Goal: Information Seeking & Learning: Learn about a topic

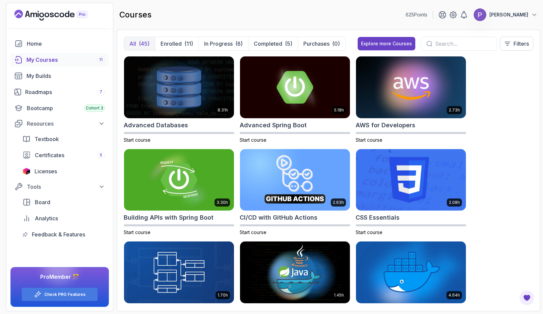
click at [50, 56] on div "My Courses 11" at bounding box center [65, 60] width 78 height 8
click at [56, 58] on div "My Courses 11" at bounding box center [65, 60] width 78 height 8
click at [183, 40] on button "Enrolled (11)" at bounding box center [177, 43] width 44 height 13
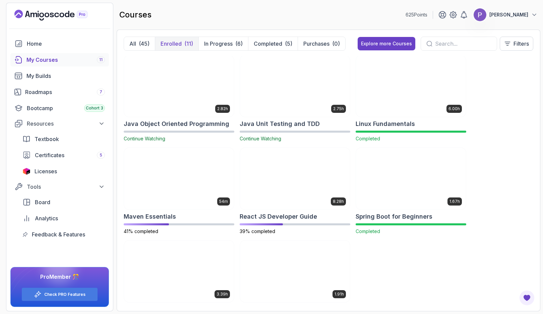
scroll to position [94, 0]
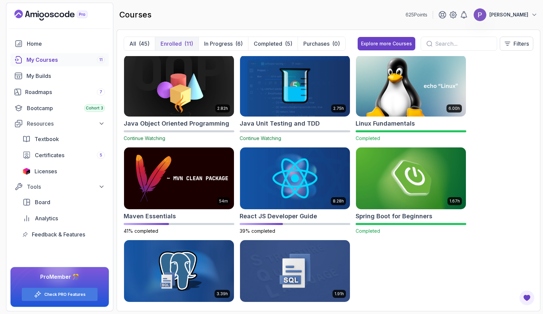
click at [293, 186] on img at bounding box center [295, 178] width 110 height 62
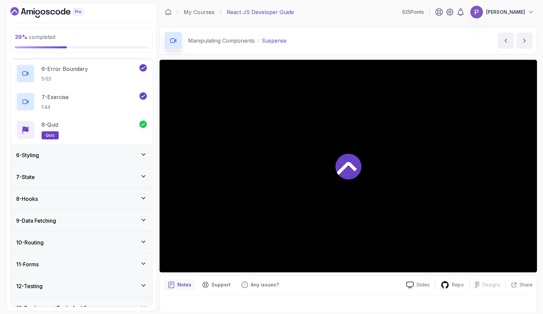
scroll to position [248, 0]
click at [104, 174] on div "7 - State" at bounding box center [81, 177] width 131 height 8
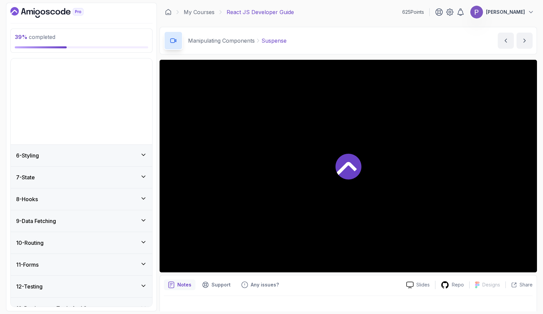
scroll to position [79, 0]
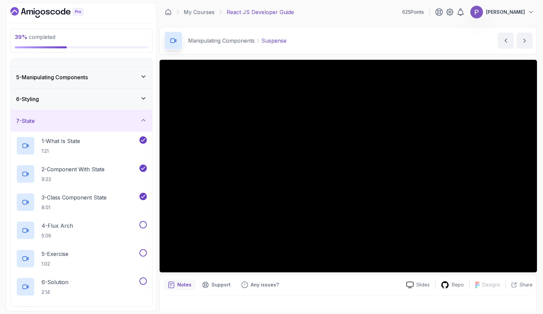
click at [98, 223] on div "4 - Flux Arch 5:06" at bounding box center [77, 230] width 122 height 19
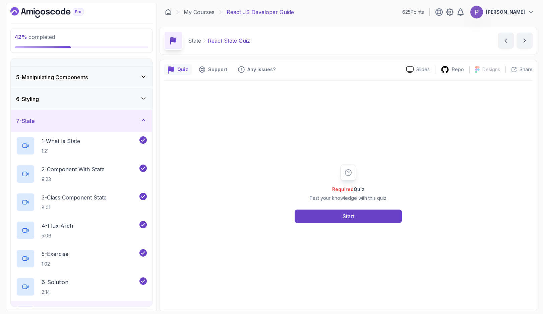
click at [373, 210] on button "Start" at bounding box center [348, 215] width 107 height 13
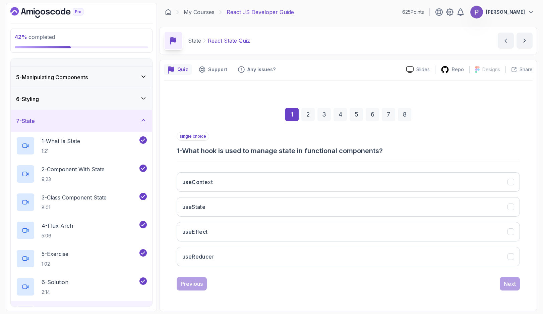
click at [376, 206] on button "useState" at bounding box center [348, 206] width 343 height 19
click at [505, 285] on div "Next" at bounding box center [510, 283] width 12 height 8
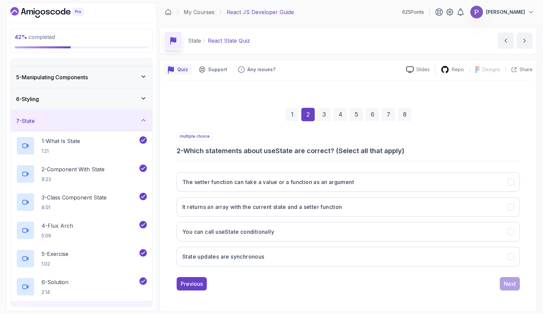
click at [516, 178] on button "The setter function can take a value or a function as an argument" at bounding box center [348, 181] width 343 height 19
click at [511, 202] on button "It returns an array with the current state and a setter function" at bounding box center [348, 206] width 343 height 19
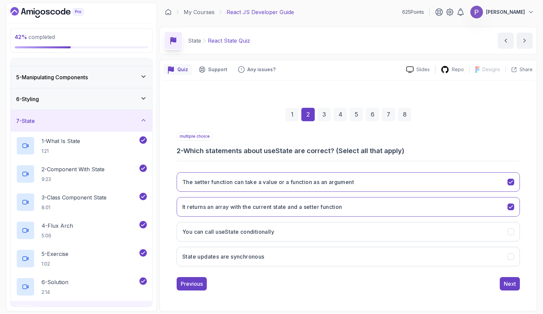
click at [512, 260] on button "State updates are synchronous" at bounding box center [348, 255] width 343 height 19
click at [508, 283] on div "Next" at bounding box center [510, 283] width 12 height 8
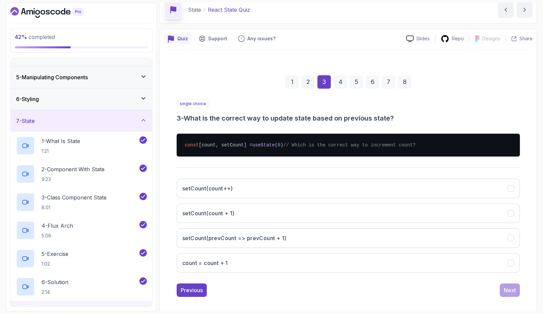
scroll to position [42, 0]
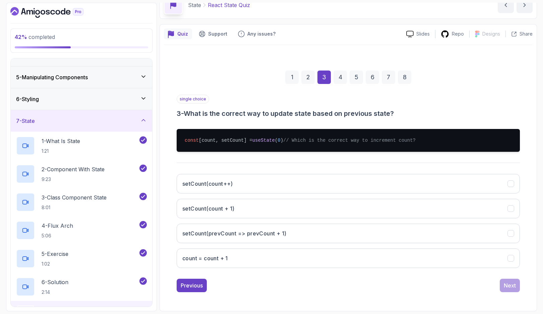
click at [512, 183] on icon "setCount(count++)" at bounding box center [511, 183] width 4 height 3
click at [504, 287] on div "Next" at bounding box center [510, 285] width 12 height 8
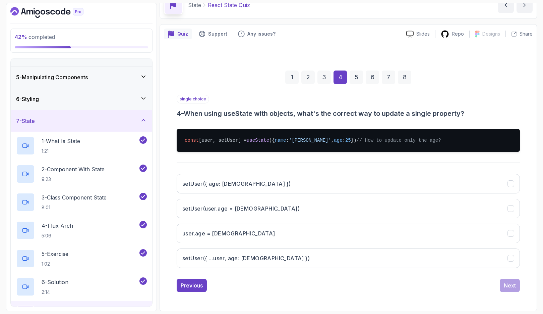
click at [513, 257] on icon "setUser({ ...user, age: 26 })" at bounding box center [511, 258] width 6 height 6
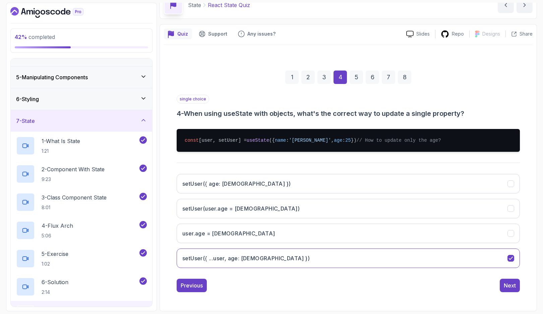
click at [505, 290] on button "Next" at bounding box center [510, 284] width 20 height 13
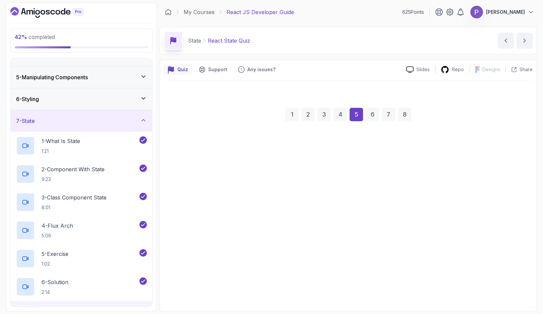
scroll to position [0, 0]
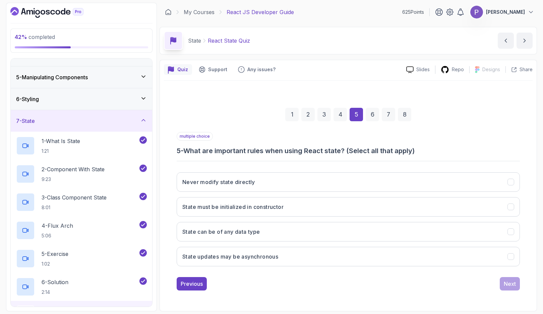
click at [510, 177] on button "Never modify state directly" at bounding box center [348, 181] width 343 height 19
click at [509, 207] on icon "State must be initialized in constructor" at bounding box center [511, 206] width 4 height 3
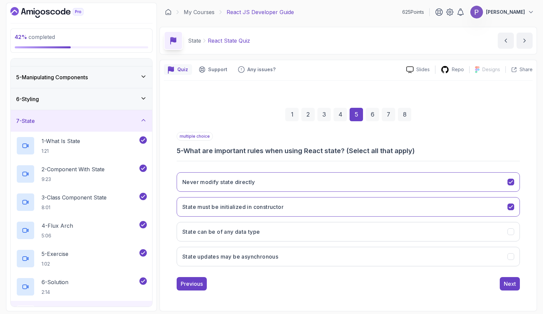
click at [507, 230] on button "State can be of any data type" at bounding box center [348, 231] width 343 height 19
click at [510, 280] on div "Next" at bounding box center [510, 283] width 12 height 8
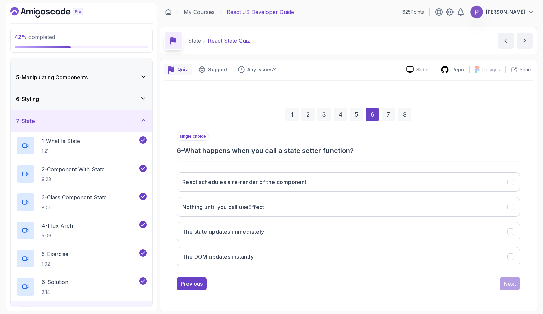
click at [507, 228] on button "The state updates immediately" at bounding box center [348, 231] width 343 height 19
click at [500, 285] on button "Next" at bounding box center [510, 283] width 20 height 13
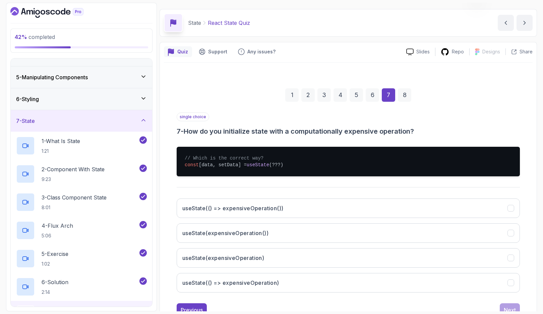
scroll to position [42, 0]
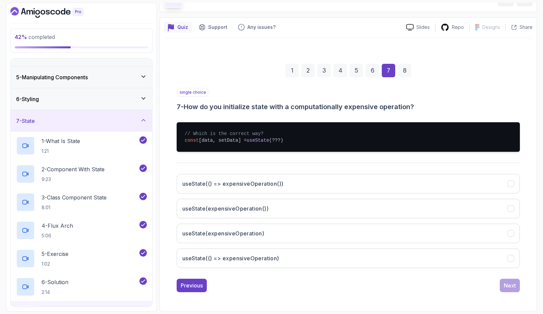
click at [511, 259] on icon "useState(() => expensiveOperation)" at bounding box center [511, 258] width 4 height 3
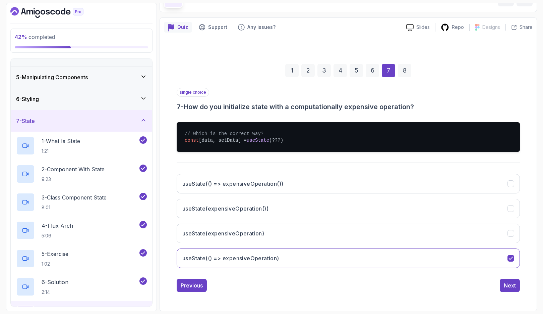
click at [506, 289] on button "Next" at bounding box center [510, 284] width 20 height 13
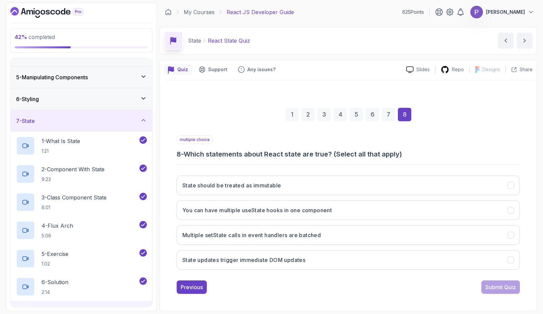
scroll to position [0, 0]
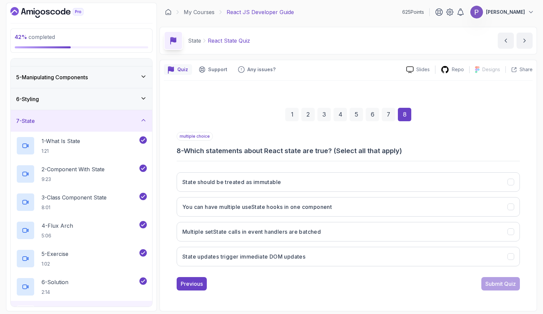
click at [508, 179] on icon "State should be treated as immutable" at bounding box center [511, 182] width 6 height 6
click at [512, 205] on icon "You can have multiple useState hooks in one component" at bounding box center [511, 207] width 6 height 6
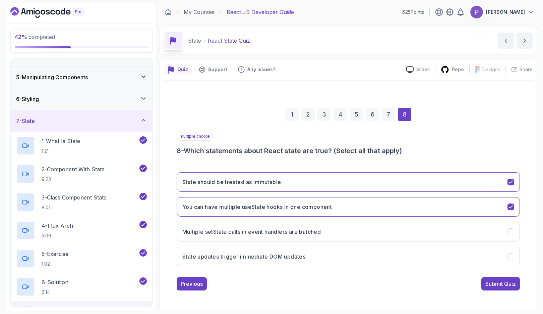
click at [510, 257] on icon "State updates trigger immediate DOM updates" at bounding box center [511, 256] width 4 height 3
click at [494, 287] on div "Submit Quiz" at bounding box center [501, 283] width 31 height 8
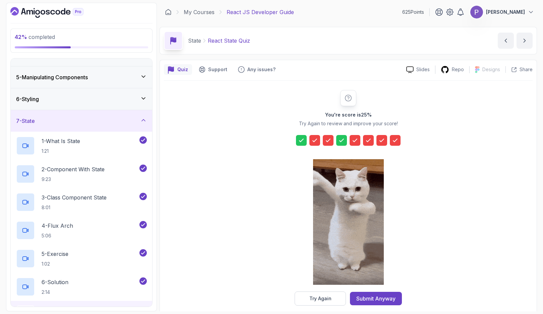
click at [325, 300] on div "Try Again" at bounding box center [321, 298] width 22 height 7
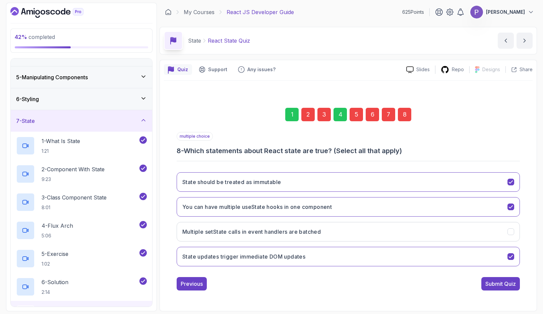
click at [188, 288] on button "Previous" at bounding box center [192, 283] width 30 height 13
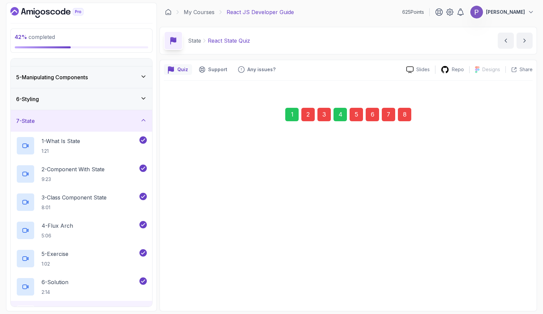
click at [195, 285] on button "Previous" at bounding box center [192, 279] width 30 height 13
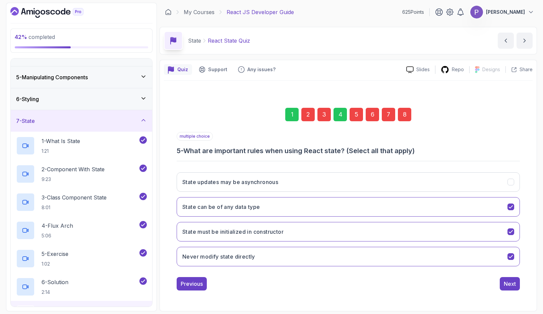
click at [195, 283] on div "Previous" at bounding box center [192, 283] width 22 height 8
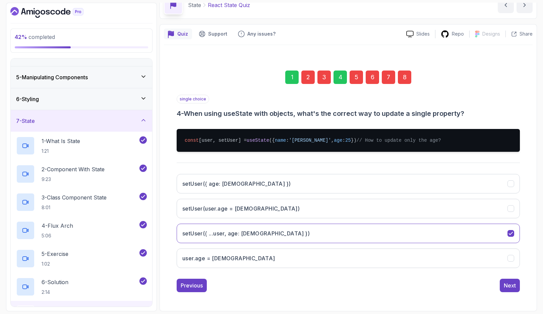
scroll to position [42, 0]
click at [194, 288] on div "Previous" at bounding box center [192, 285] width 22 height 8
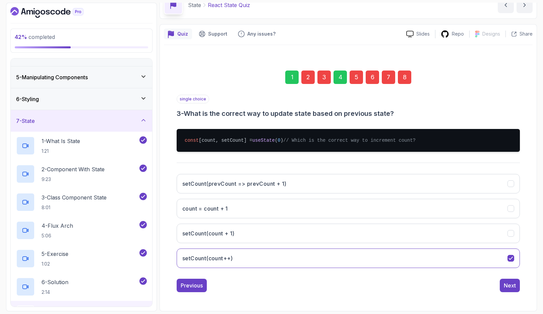
click at [195, 285] on div "Previous" at bounding box center [192, 285] width 22 height 8
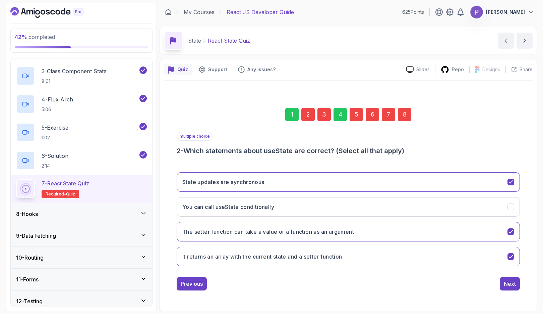
scroll to position [206, 0]
click at [144, 216] on div "8 - Hooks" at bounding box center [81, 213] width 131 height 8
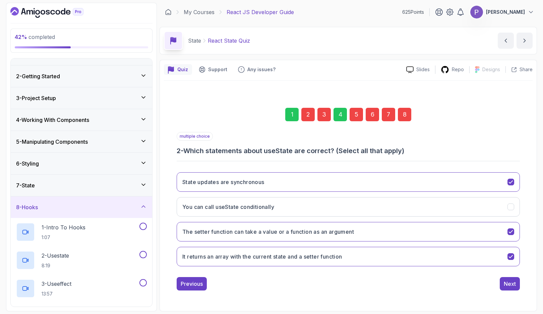
scroll to position [12, 0]
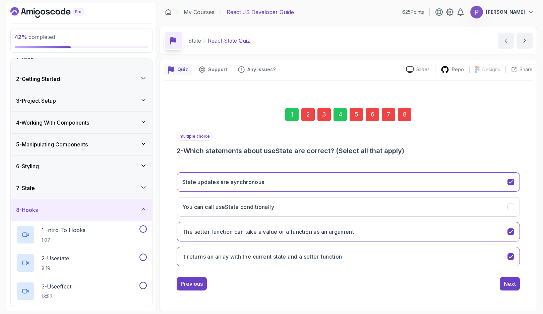
click at [145, 185] on icon at bounding box center [143, 187] width 7 height 7
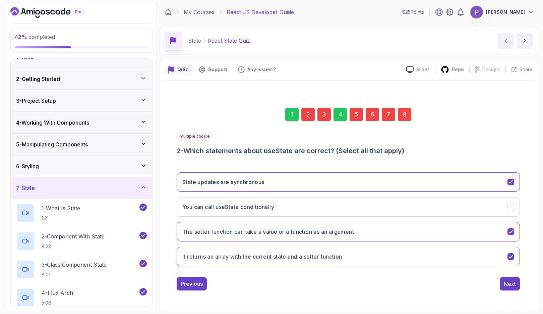
click at [510, 282] on div "Next" at bounding box center [510, 283] width 12 height 8
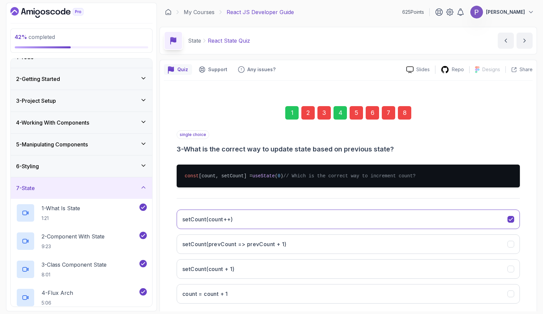
click at [355, 112] on div "5" at bounding box center [356, 112] width 13 height 13
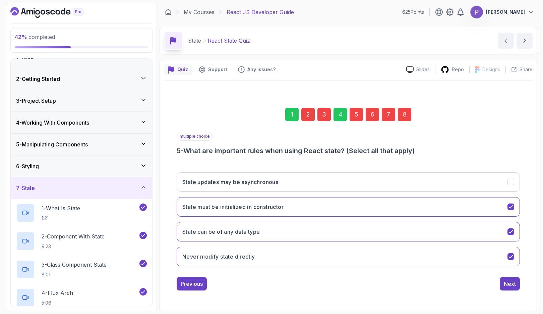
click at [373, 114] on div "6" at bounding box center [372, 114] width 13 height 13
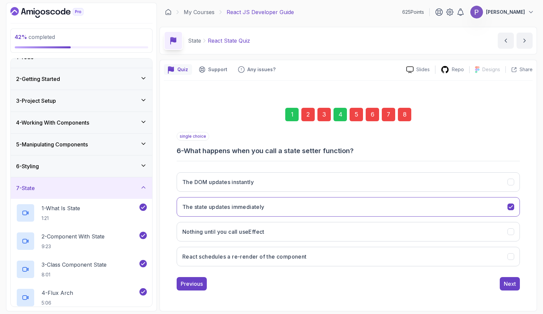
click at [388, 115] on div "7" at bounding box center [388, 114] width 13 height 13
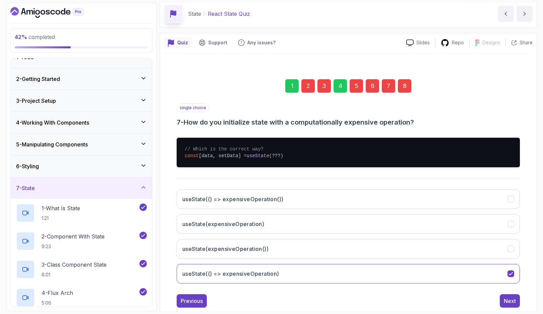
scroll to position [42, 0]
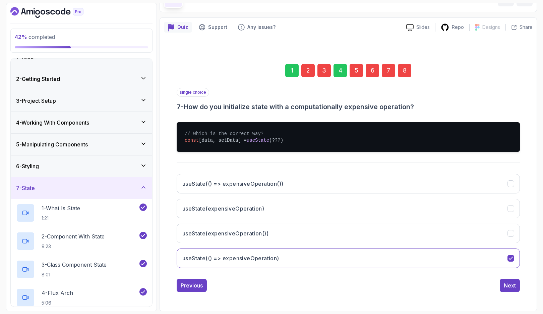
click at [512, 204] on button "useState(expensiveOperation)" at bounding box center [348, 208] width 343 height 19
click at [506, 284] on div "Next" at bounding box center [510, 285] width 12 height 8
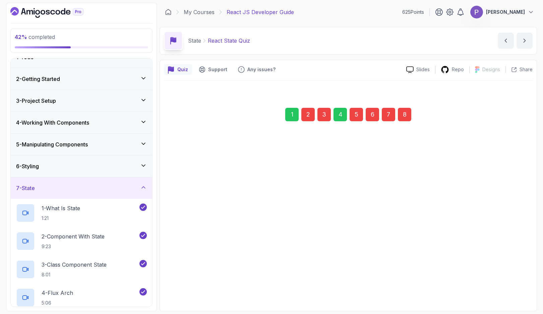
scroll to position [0, 0]
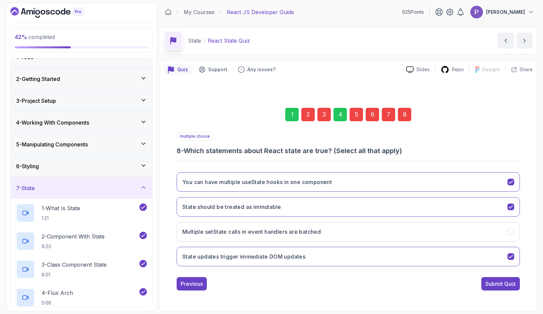
click at [501, 283] on div "Submit Quiz" at bounding box center [501, 283] width 31 height 8
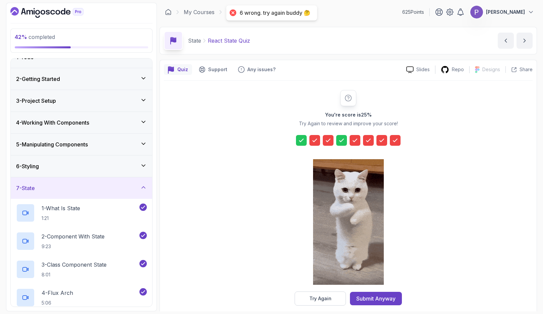
click at [384, 139] on icon at bounding box center [382, 140] width 4 height 3
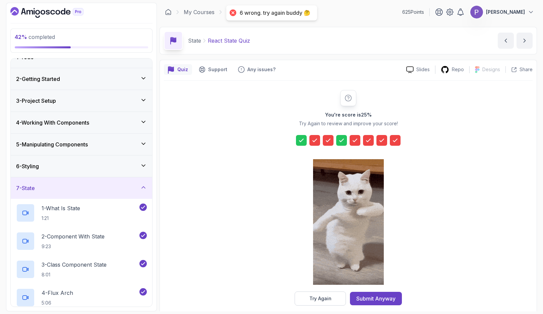
click at [326, 302] on button "Try Again" at bounding box center [320, 298] width 51 height 14
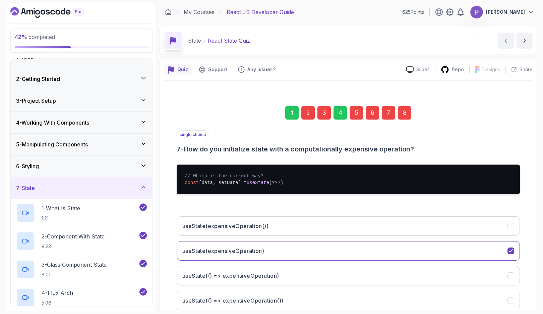
click at [390, 113] on div "7" at bounding box center [388, 112] width 13 height 13
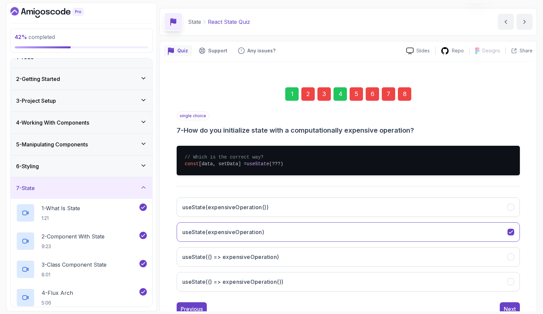
scroll to position [42, 0]
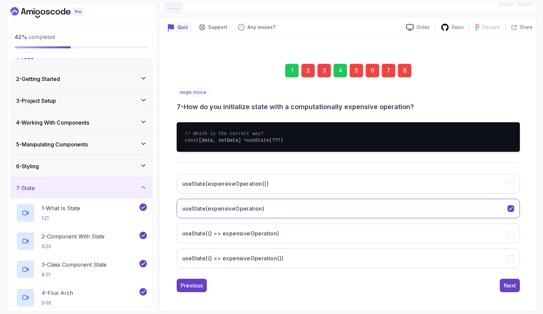
click at [506, 256] on button "useState(() => expensiveOperation())" at bounding box center [348, 257] width 343 height 19
click at [512, 282] on div "Next" at bounding box center [510, 285] width 12 height 8
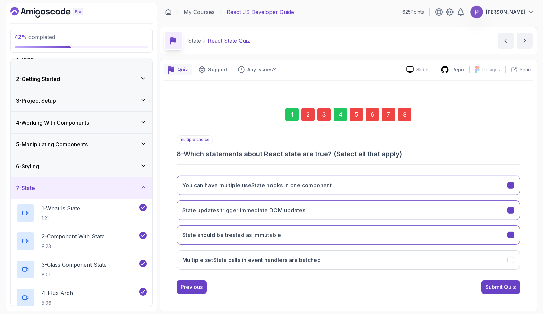
scroll to position [0, 0]
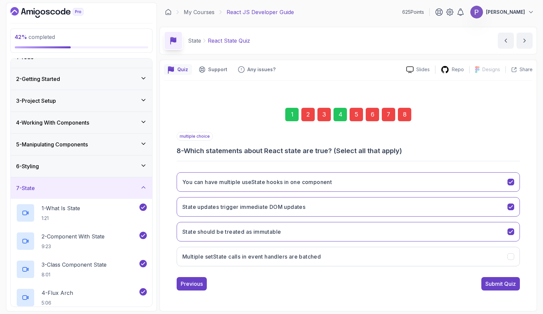
click at [506, 284] on div "Submit Quiz" at bounding box center [501, 283] width 31 height 8
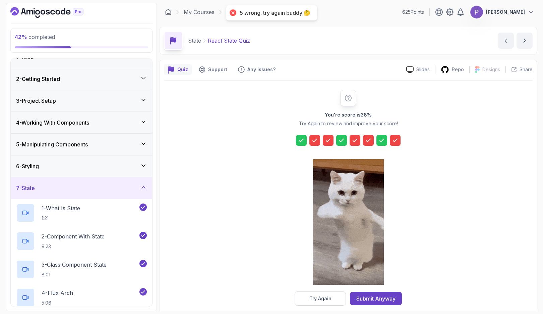
click at [395, 140] on icon at bounding box center [395, 140] width 7 height 7
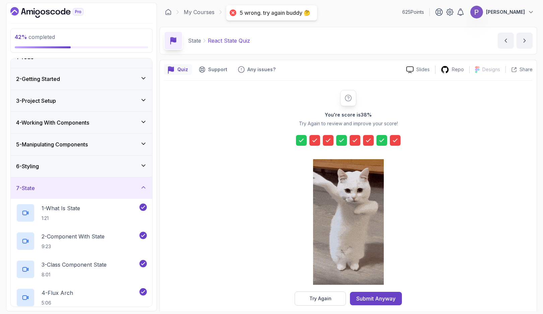
click at [329, 298] on div "Try Again" at bounding box center [321, 298] width 22 height 7
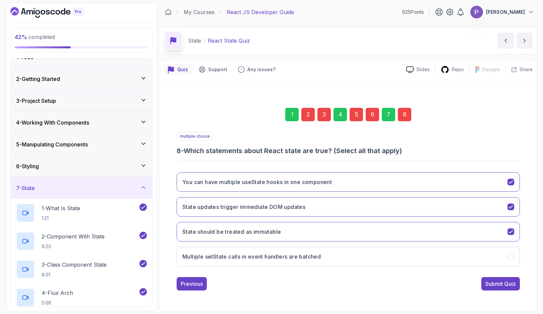
click at [409, 114] on div "8" at bounding box center [404, 114] width 13 height 13
click at [510, 206] on icon "State updates trigger immediate DOM updates" at bounding box center [511, 207] width 6 height 6
click at [511, 257] on icon "Multiple setState calls in event handlers are batched" at bounding box center [511, 256] width 4 height 3
click at [495, 283] on div "Submit Quiz" at bounding box center [501, 283] width 31 height 8
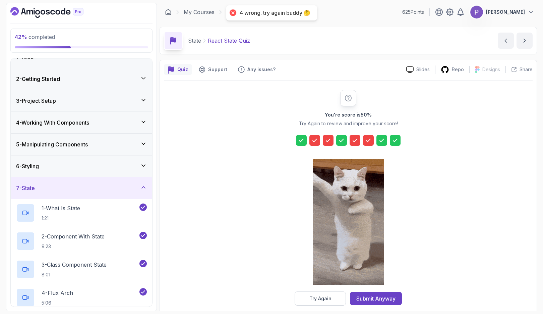
click at [329, 303] on button "Try Again" at bounding box center [320, 298] width 51 height 14
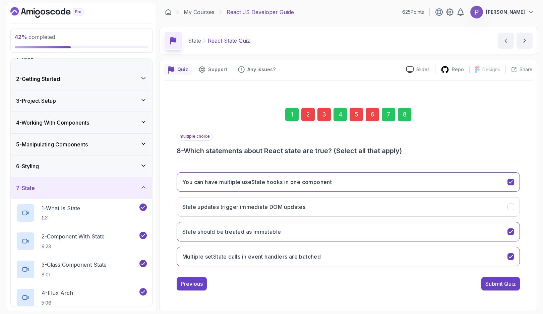
click at [314, 109] on div "2" at bounding box center [307, 114] width 13 height 13
click at [511, 186] on button "The setter function can take a value or a function as an argument" at bounding box center [348, 181] width 343 height 19
click at [515, 175] on button "The setter function can take a value or a function as an argument" at bounding box center [348, 181] width 343 height 19
click at [513, 228] on button "State updates are synchronous" at bounding box center [348, 231] width 343 height 19
click at [327, 114] on div "3" at bounding box center [324, 114] width 13 height 13
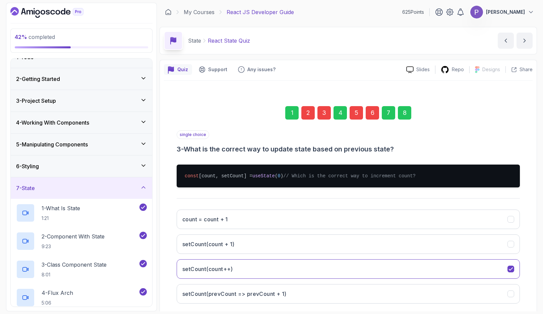
click at [400, 251] on button "setCount(count + 1)" at bounding box center [348, 243] width 343 height 19
click at [356, 110] on div "5" at bounding box center [356, 112] width 13 height 13
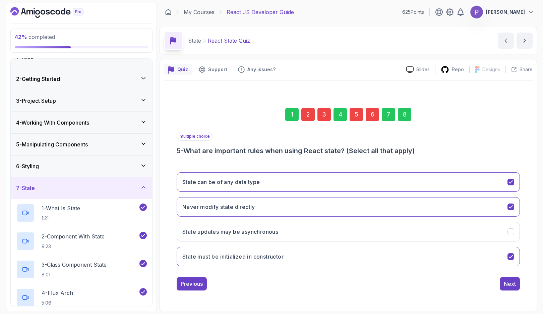
click at [517, 226] on button "State updates may be asynchronous" at bounding box center [348, 231] width 343 height 19
click at [515, 260] on button "State must be initialized in constructor" at bounding box center [348, 255] width 343 height 19
click at [409, 112] on div "8" at bounding box center [404, 114] width 13 height 13
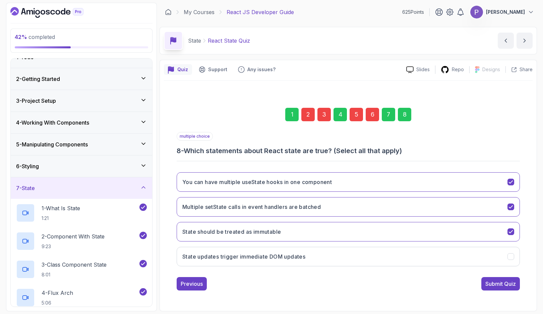
click at [506, 283] on div "Submit Quiz" at bounding box center [501, 283] width 31 height 8
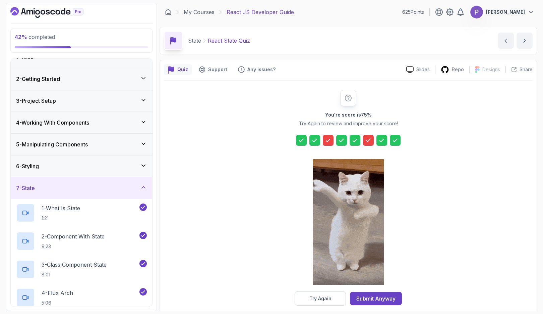
click at [334, 305] on button "Try Again" at bounding box center [320, 298] width 51 height 14
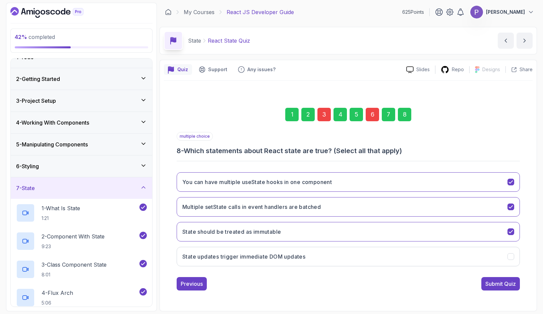
click at [324, 113] on div "3" at bounding box center [324, 114] width 13 height 13
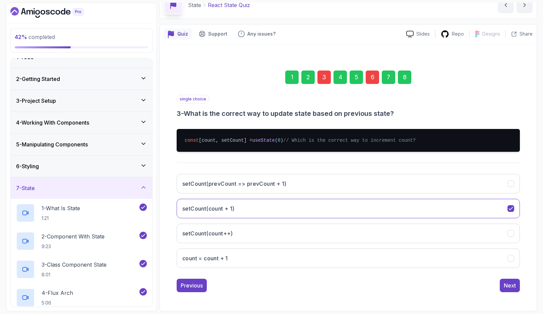
scroll to position [42, 0]
click at [512, 182] on icon "setCount(prevCount => prevCount + 1)" at bounding box center [511, 183] width 4 height 3
click at [410, 71] on div "8" at bounding box center [404, 76] width 13 height 13
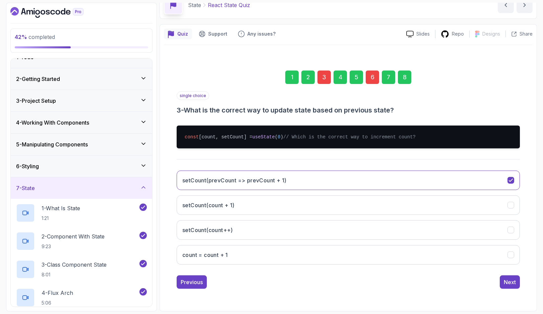
scroll to position [0, 0]
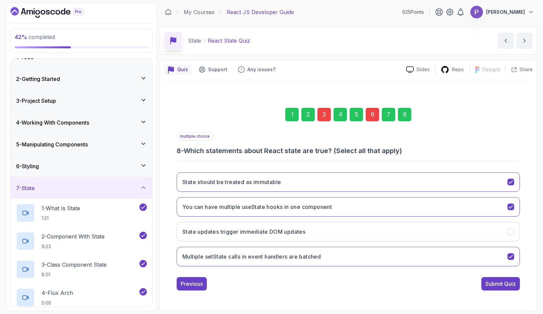
click at [505, 283] on div "Submit Quiz" at bounding box center [501, 283] width 31 height 8
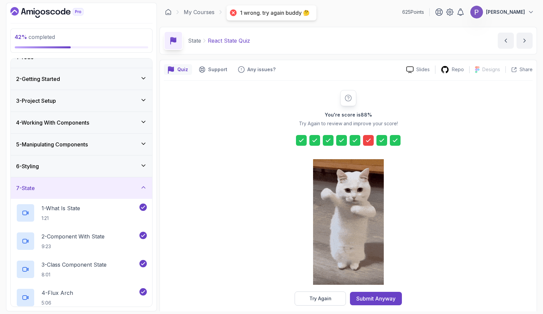
click at [327, 301] on button "Try Again" at bounding box center [320, 298] width 51 height 14
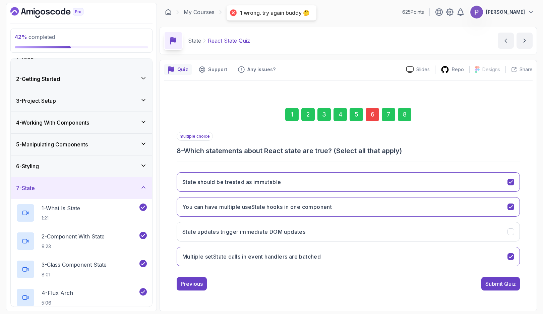
click at [377, 113] on div "6" at bounding box center [372, 114] width 13 height 13
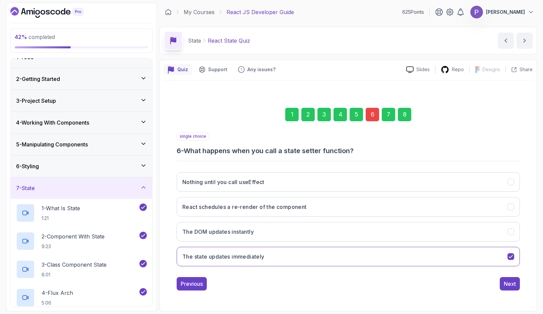
click at [519, 209] on button "React schedules a re-render of the component" at bounding box center [348, 206] width 343 height 19
click at [510, 279] on button "Next" at bounding box center [510, 283] width 20 height 13
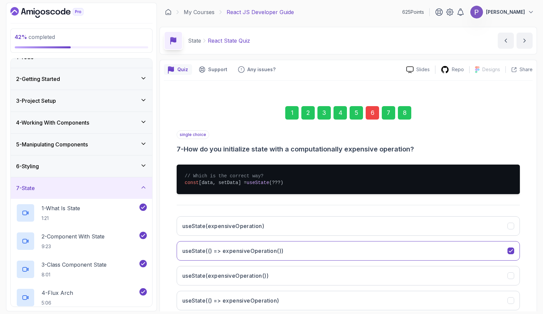
click at [407, 118] on div "8" at bounding box center [404, 112] width 13 height 13
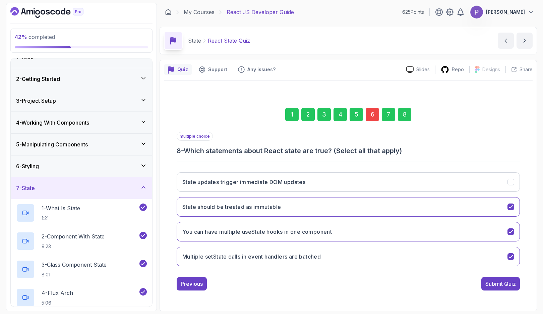
click at [496, 283] on div "Submit Quiz" at bounding box center [501, 283] width 31 height 8
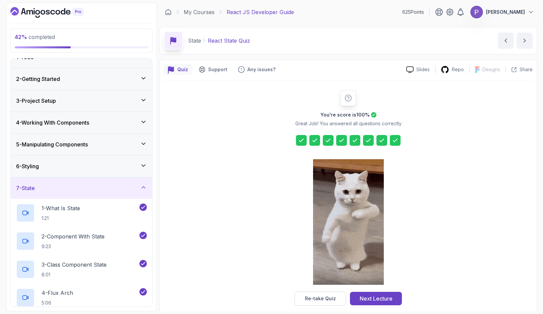
click at [393, 299] on button "Next Lecture" at bounding box center [376, 297] width 52 height 13
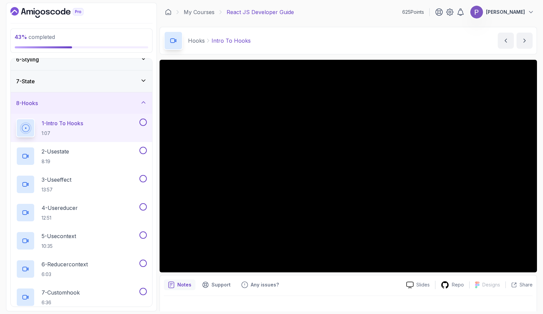
scroll to position [118, 0]
